Goal: Check status: Check status

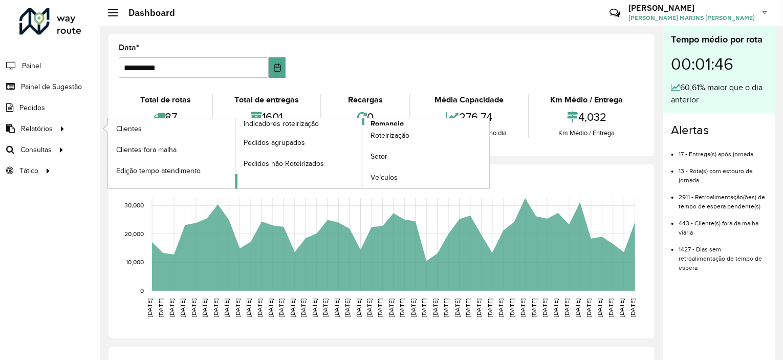
click at [393, 120] on span "Romaneio" at bounding box center [386, 123] width 33 height 11
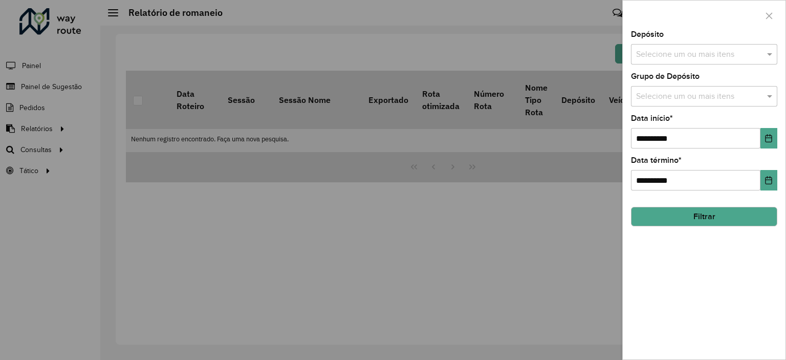
click at [710, 55] on input "text" at bounding box center [698, 55] width 131 height 12
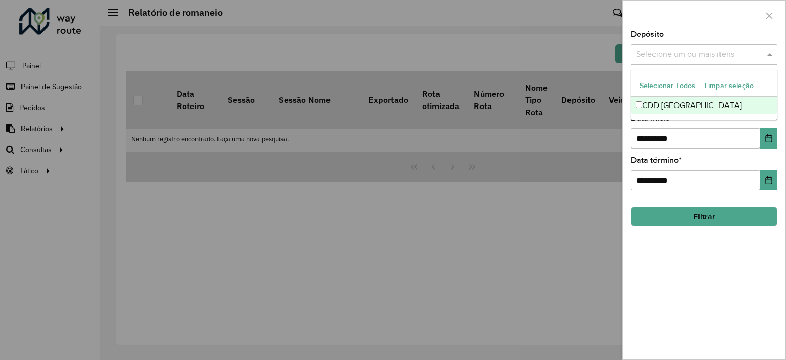
click at [658, 105] on div "CDD [GEOGRAPHIC_DATA]" at bounding box center [703, 105] width 145 height 17
click at [697, 18] on div at bounding box center [703, 16] width 163 height 30
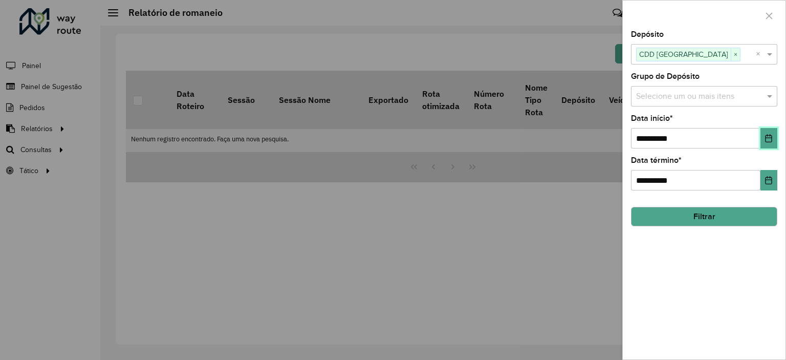
click at [775, 141] on button "Choose Date" at bounding box center [768, 138] width 17 height 20
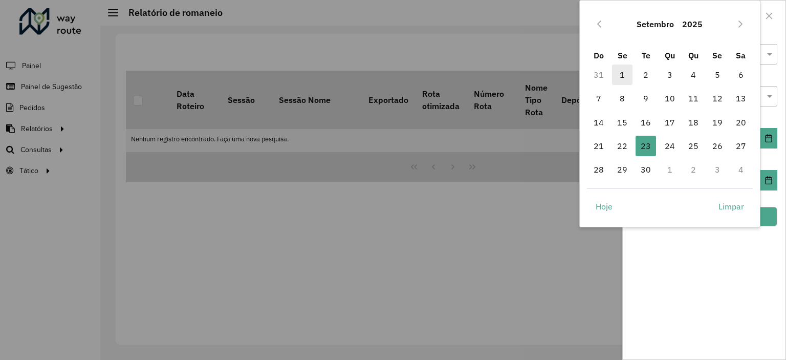
click at [624, 73] on span "1" at bounding box center [622, 74] width 20 height 20
type input "**********"
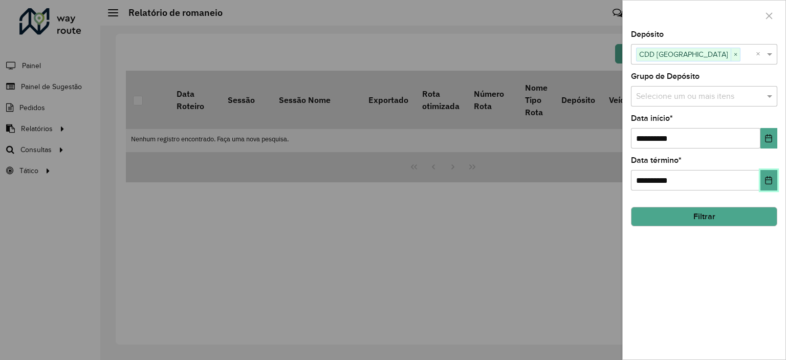
click at [770, 177] on icon "Choose Date" at bounding box center [768, 180] width 8 height 8
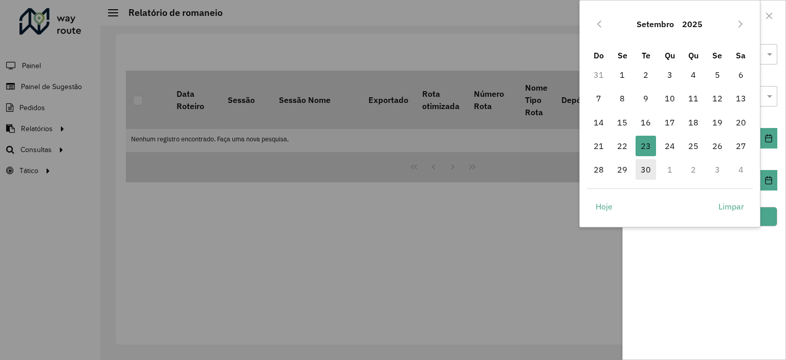
click at [648, 169] on span "30" at bounding box center [645, 169] width 20 height 20
type input "**********"
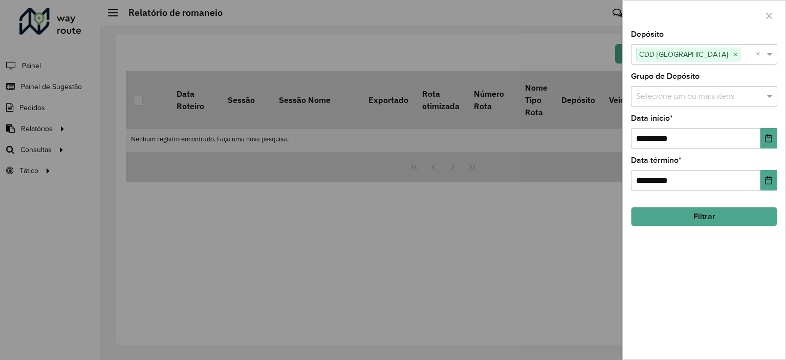
click at [731, 212] on button "Filtrar" at bounding box center [704, 216] width 146 height 19
